Goal: Transaction & Acquisition: Purchase product/service

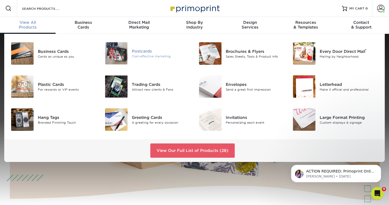
click at [143, 50] on div "Postcards" at bounding box center [161, 51] width 59 height 6
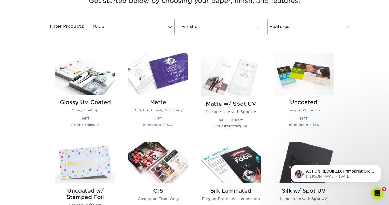
click at [159, 74] on img at bounding box center [158, 74] width 60 height 42
